Goal: Find specific page/section: Find specific page/section

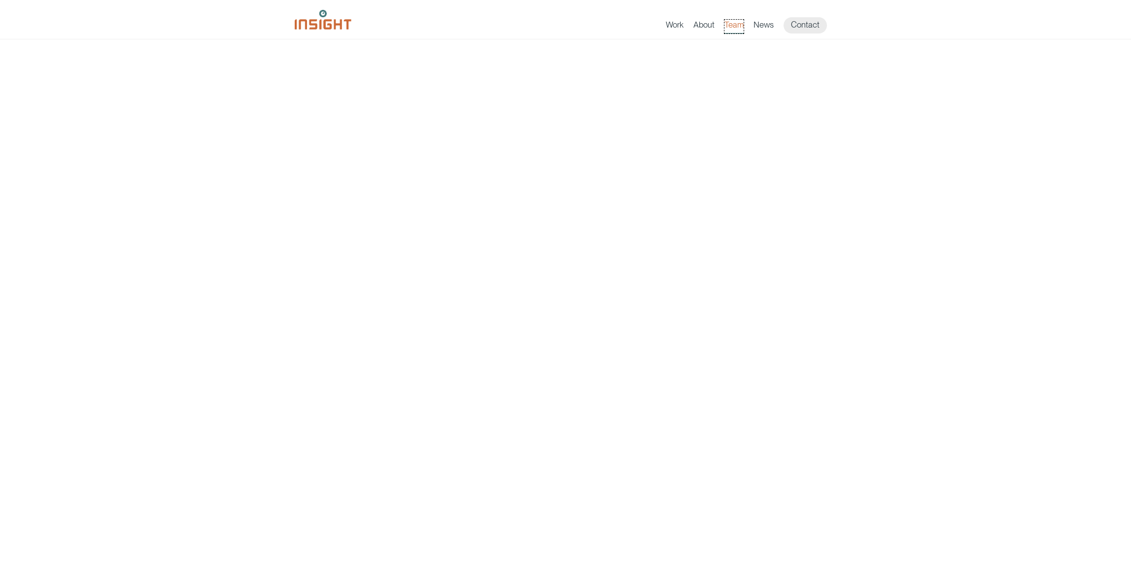
click at [736, 26] on link "Team" at bounding box center [733, 27] width 19 height 14
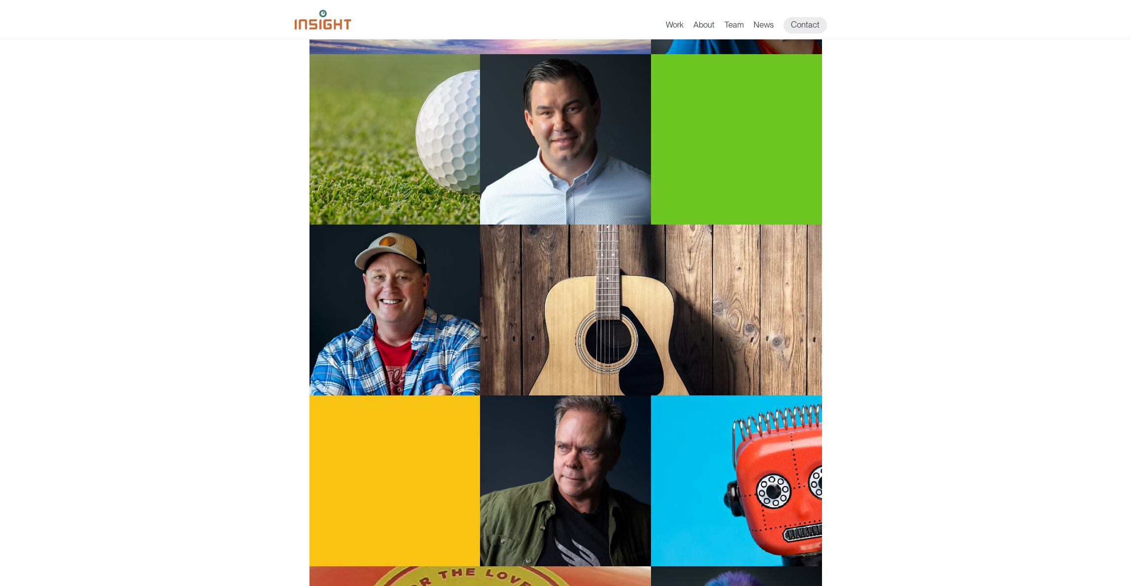
scroll to position [249, 0]
